Goal: Navigation & Orientation: Understand site structure

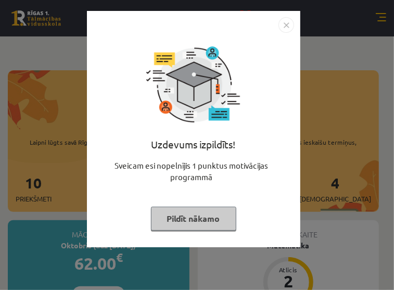
click at [208, 218] on button "Pildīt nākamo" at bounding box center [193, 219] width 85 height 24
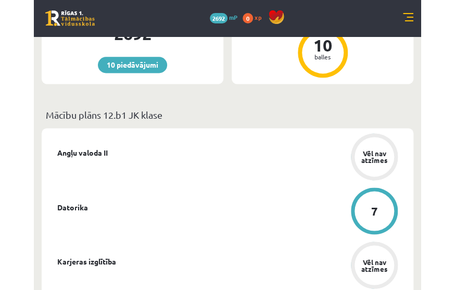
scroll to position [189, 0]
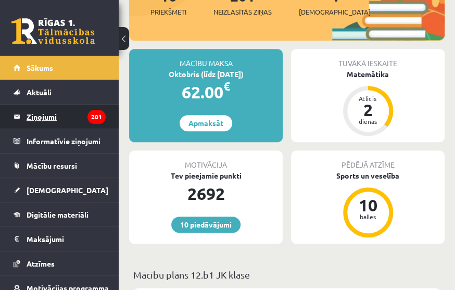
click at [47, 119] on legend "Ziņojumi 201" at bounding box center [66, 117] width 79 height 24
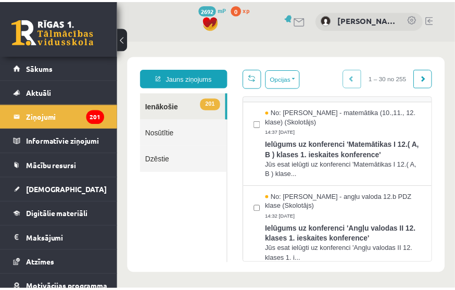
scroll to position [284, 0]
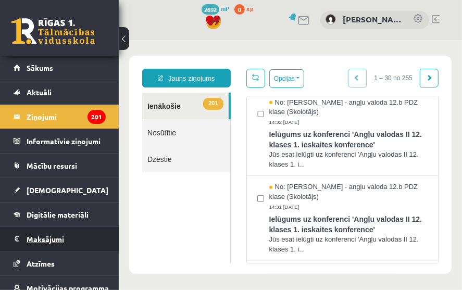
click at [58, 238] on legend "Maksājumi 0" at bounding box center [66, 239] width 79 height 24
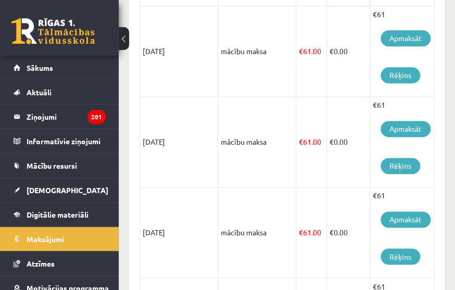
scroll to position [189, 0]
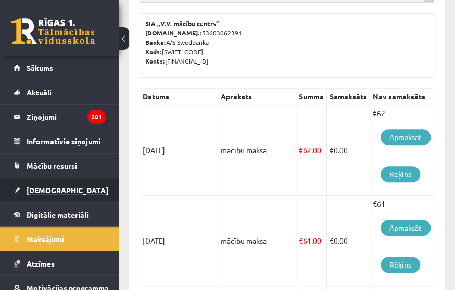
click at [52, 189] on span "[DEMOGRAPHIC_DATA]" at bounding box center [68, 189] width 82 height 9
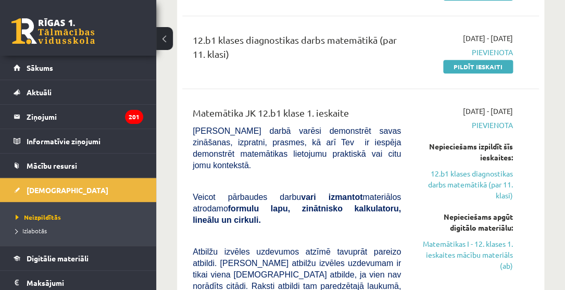
scroll to position [236, 0]
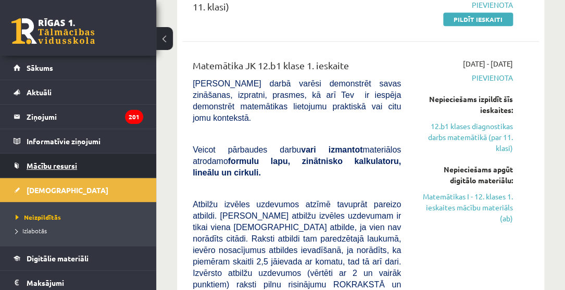
click at [68, 166] on span "Mācību resursi" at bounding box center [52, 165] width 51 height 9
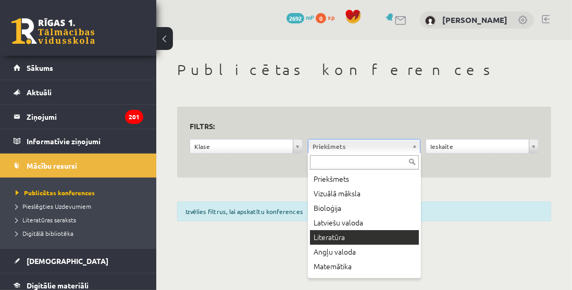
scroll to position [47, 0]
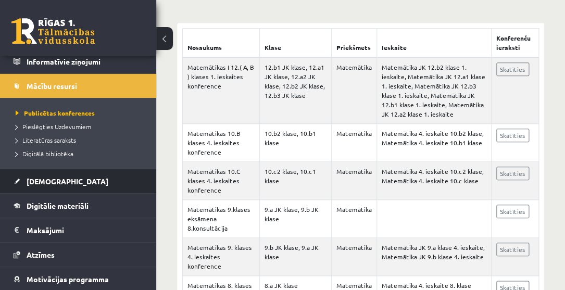
scroll to position [81, 0]
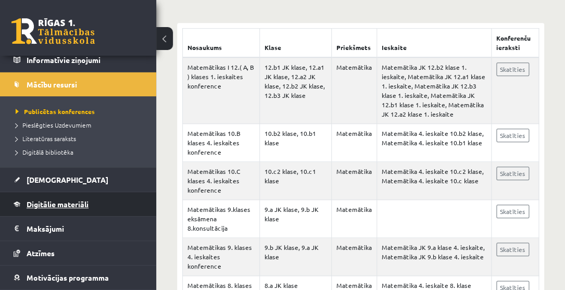
click at [53, 203] on span "Digitālie materiāli" at bounding box center [58, 203] width 62 height 9
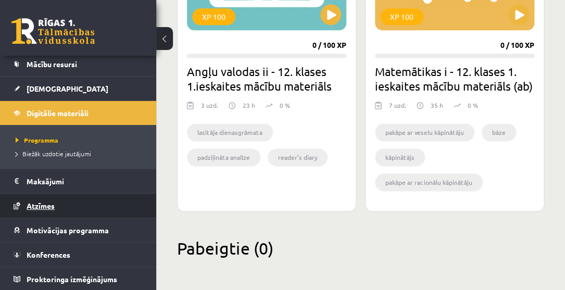
scroll to position [7, 0]
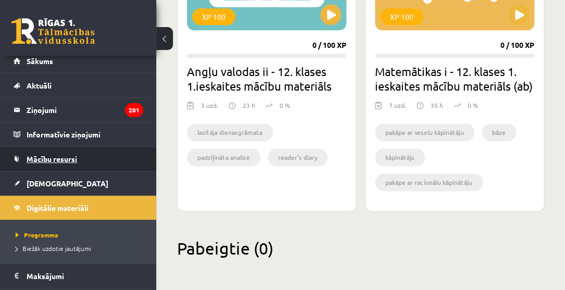
click at [58, 156] on span "Mācību resursi" at bounding box center [52, 158] width 51 height 9
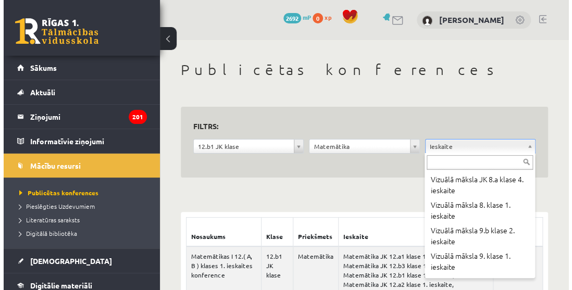
scroll to position [186, 0]
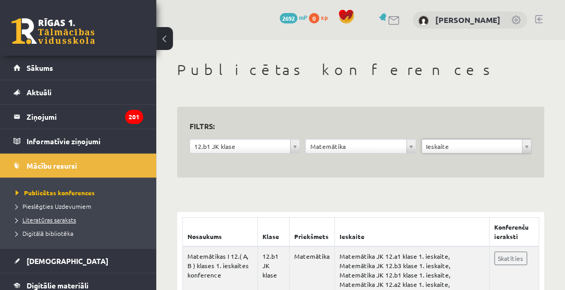
click at [54, 219] on span "Literatūras saraksts" at bounding box center [46, 220] width 60 height 8
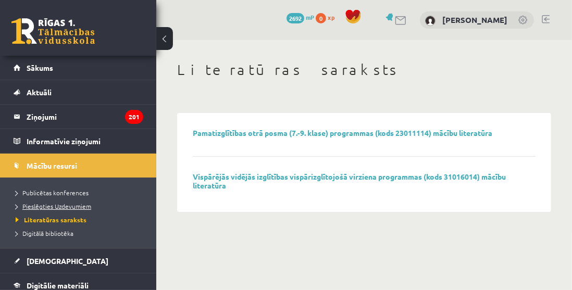
click at [65, 206] on span "Pieslēgties Uzdevumiem" at bounding box center [53, 206] width 75 height 8
click at [73, 160] on link "Mācību resursi" at bounding box center [79, 166] width 130 height 24
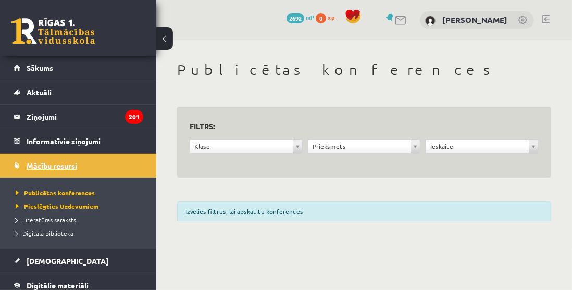
scroll to position [47, 0]
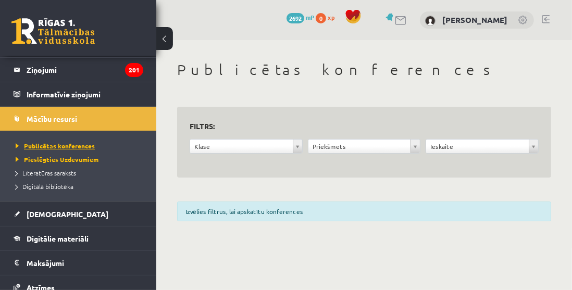
click at [78, 143] on span "Publicētas konferences" at bounding box center [55, 146] width 79 height 8
click at [70, 180] on li "Digitālā bibliotēka" at bounding box center [81, 187] width 130 height 14
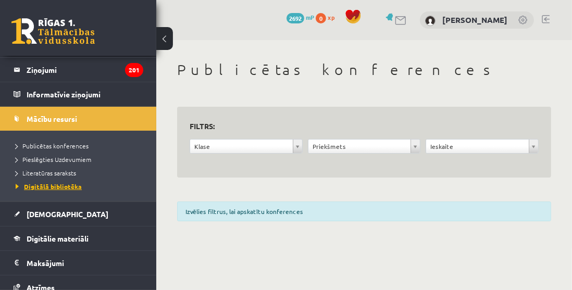
click at [67, 184] on span "Digitālā bibliotēka" at bounding box center [49, 186] width 66 height 8
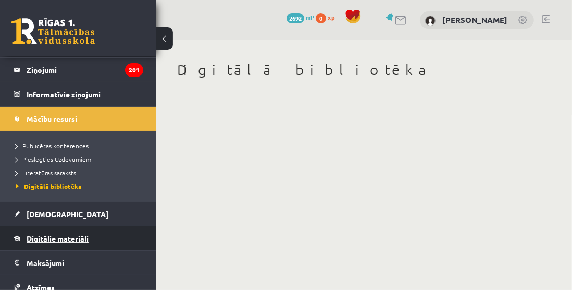
scroll to position [129, 0]
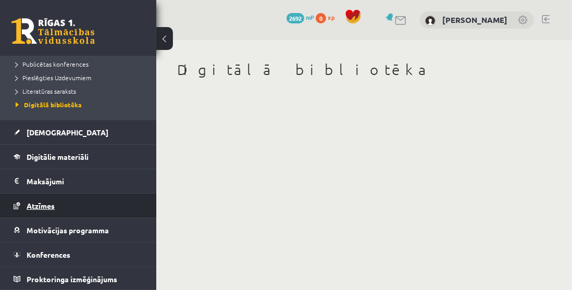
click at [48, 204] on span "Atzīmes" at bounding box center [41, 205] width 28 height 9
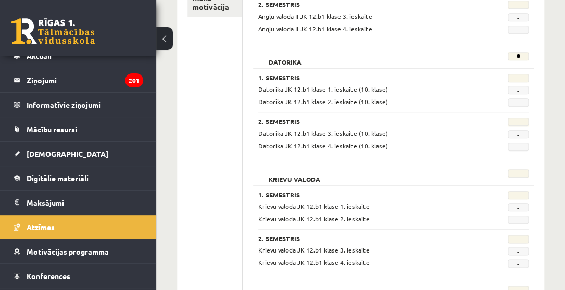
scroll to position [29, 0]
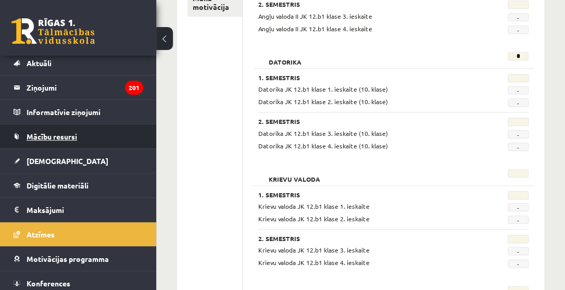
click at [70, 131] on link "Mācību resursi" at bounding box center [79, 136] width 130 height 24
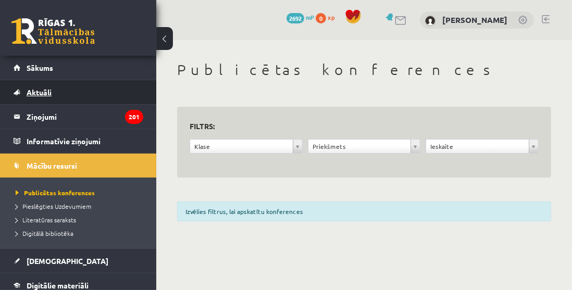
click at [41, 91] on span "Aktuāli" at bounding box center [39, 91] width 25 height 9
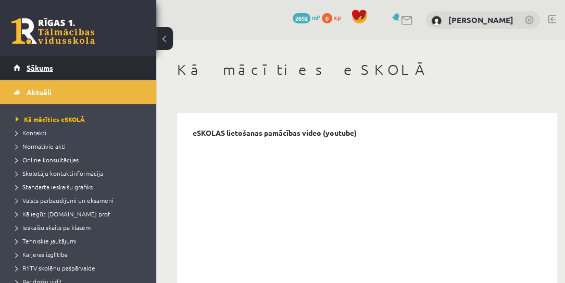
click at [44, 67] on span "Sākums" at bounding box center [40, 67] width 27 height 9
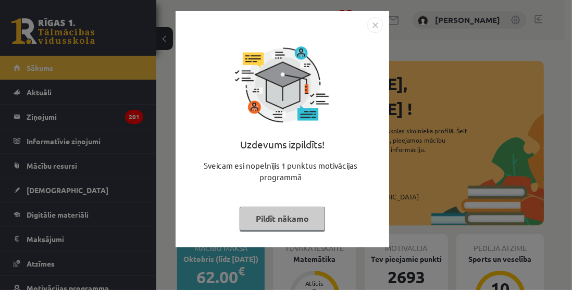
click at [278, 212] on button "Pildīt nākamo" at bounding box center [282, 219] width 85 height 24
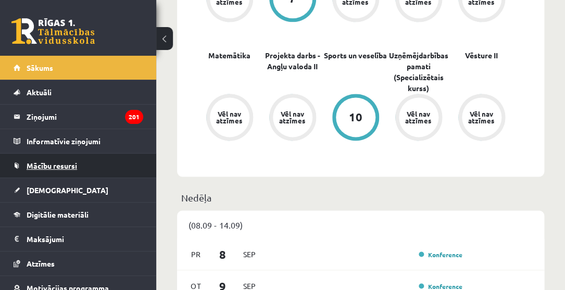
click at [42, 162] on span "Mācību resursi" at bounding box center [52, 165] width 51 height 9
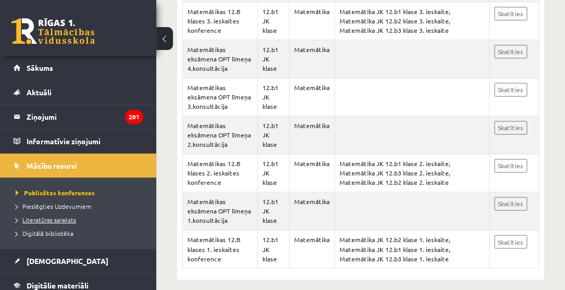
scroll to position [129, 0]
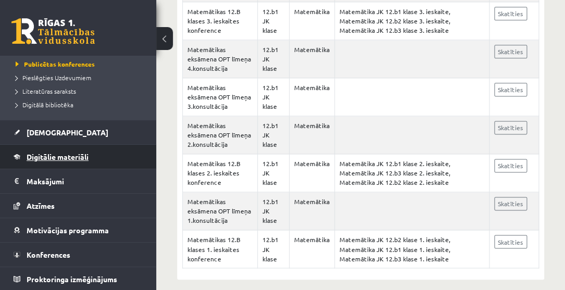
click at [62, 149] on link "Digitālie materiāli" at bounding box center [79, 157] width 130 height 24
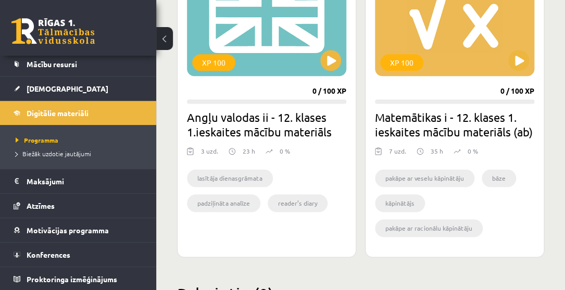
scroll to position [1654, 0]
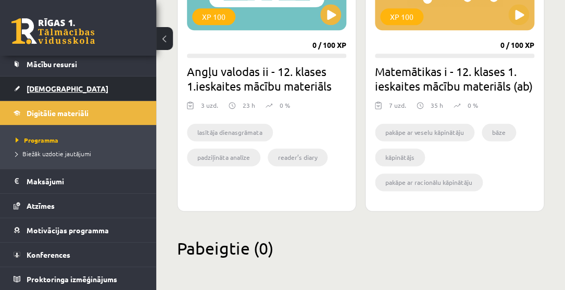
click at [36, 87] on span "[DEMOGRAPHIC_DATA]" at bounding box center [68, 88] width 82 height 9
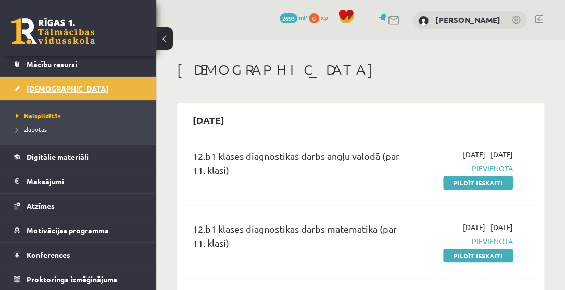
click at [48, 86] on span "[DEMOGRAPHIC_DATA]" at bounding box center [68, 88] width 82 height 9
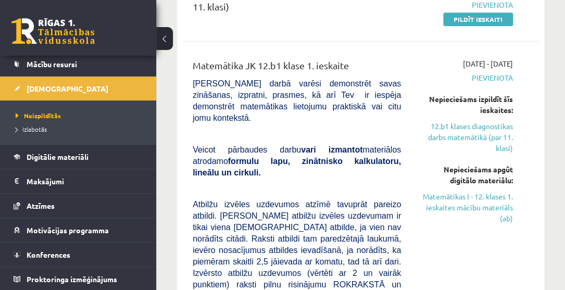
scroll to position [189, 0]
